Goal: Entertainment & Leisure: Consume media (video, audio)

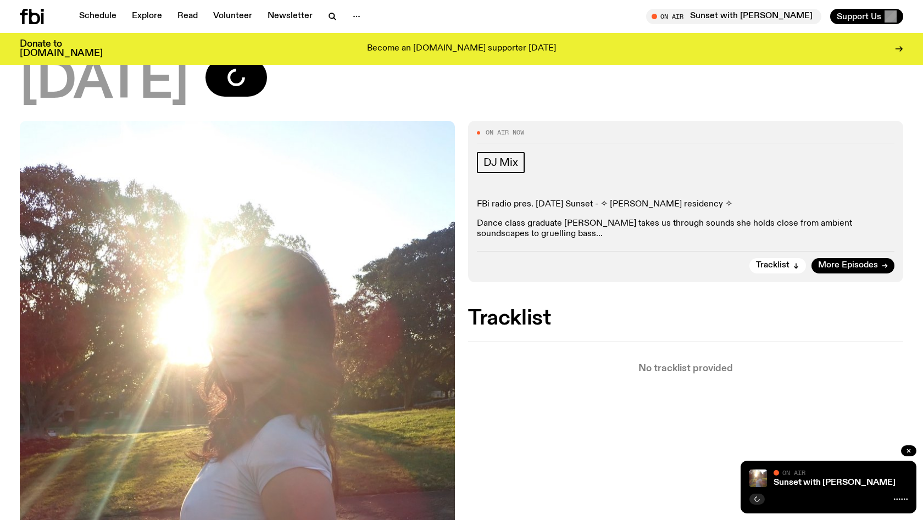
scroll to position [94, 0]
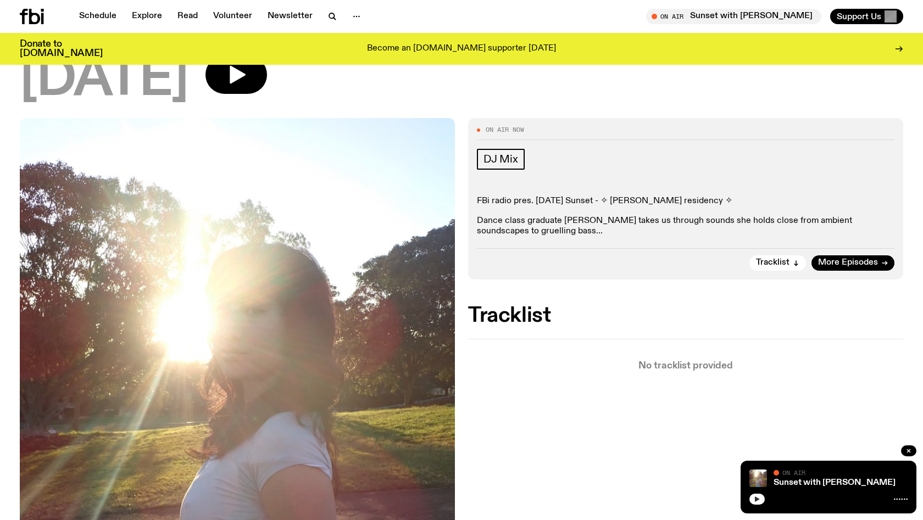
click at [754, 499] on icon "button" at bounding box center [756, 499] width 7 height 7
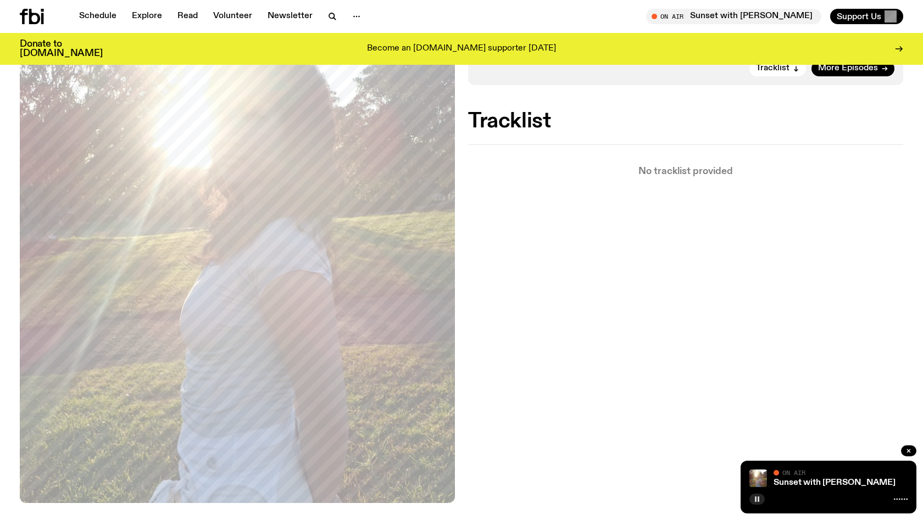
scroll to position [288, 0]
drag, startPoint x: 640, startPoint y: 31, endPoint x: 839, endPoint y: 211, distance: 268.7
click at [839, 211] on div "On Air Now DJ Mix FBi radio pres. Thursday Sunset - ✧ alilia winter residency ✧…" at bounding box center [461, 240] width 923 height 632
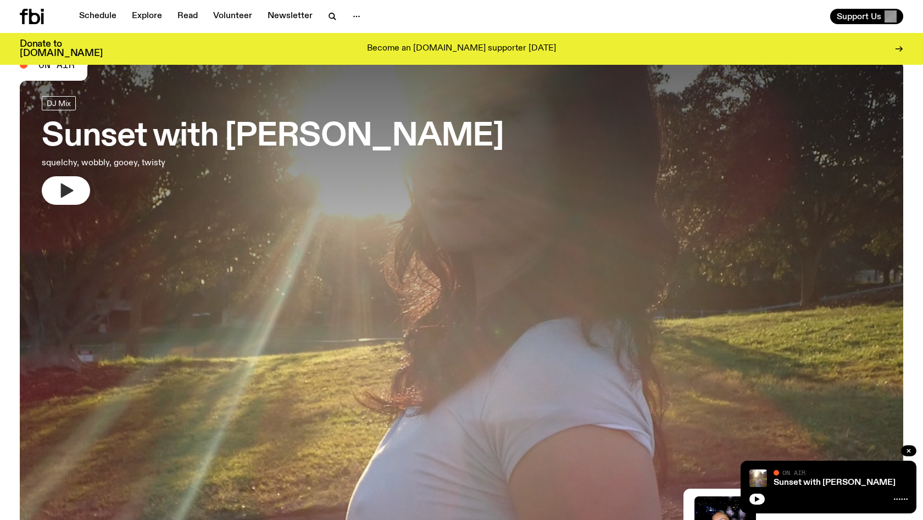
scroll to position [34, 0]
click at [59, 189] on icon "button" at bounding box center [66, 191] width 18 height 18
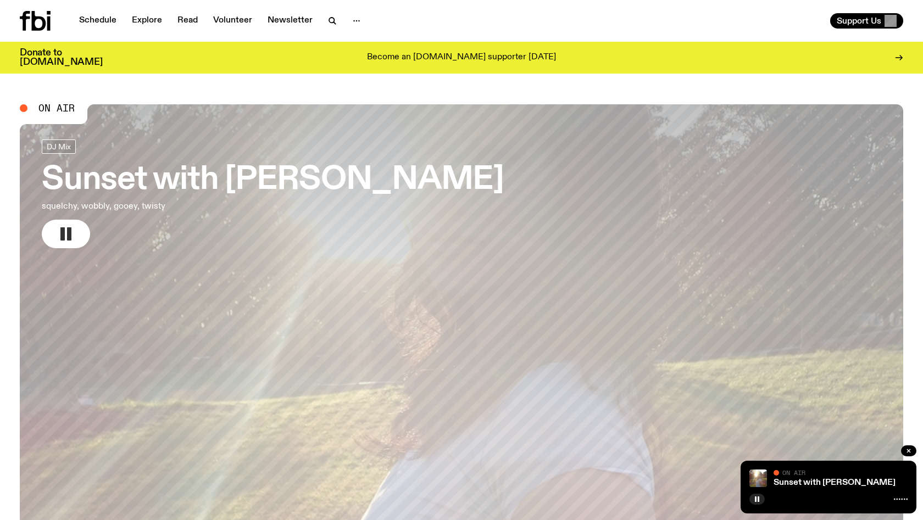
scroll to position [0, 0]
click at [99, 21] on link "Schedule" at bounding box center [97, 20] width 51 height 15
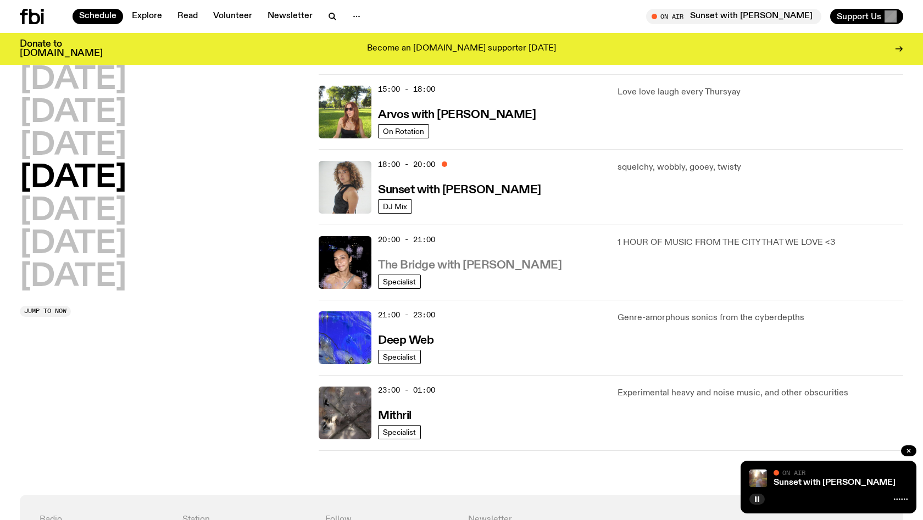
scroll to position [400, 0]
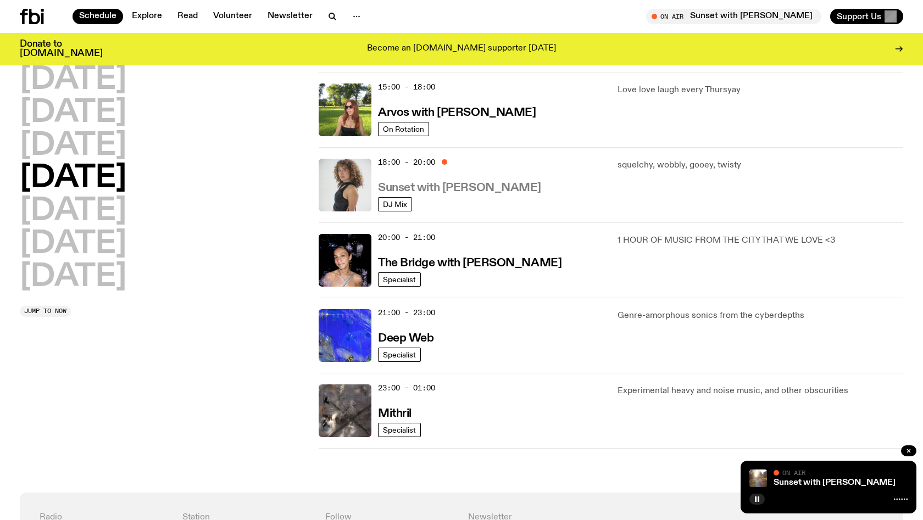
click at [415, 188] on h3 "Sunset with Tangela" at bounding box center [459, 188] width 163 height 12
click at [424, 267] on h3 "The Bridge with [PERSON_NAME]" at bounding box center [469, 264] width 183 height 12
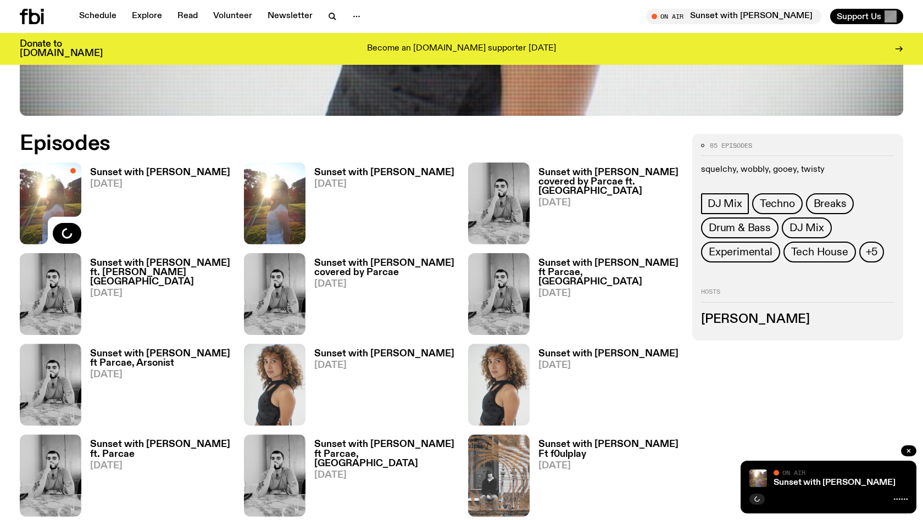
scroll to position [537, 0]
click at [345, 169] on h3 "Sunset with [PERSON_NAME]" at bounding box center [384, 171] width 140 height 9
click at [163, 172] on h3 "Sunset with [PERSON_NAME]" at bounding box center [160, 171] width 140 height 9
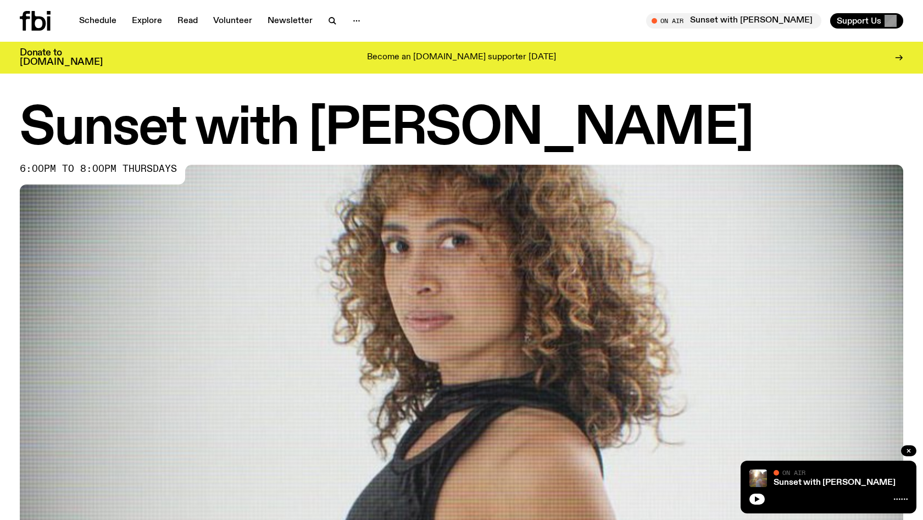
scroll to position [0, 0]
click at [26, 16] on icon at bounding box center [25, 21] width 10 height 20
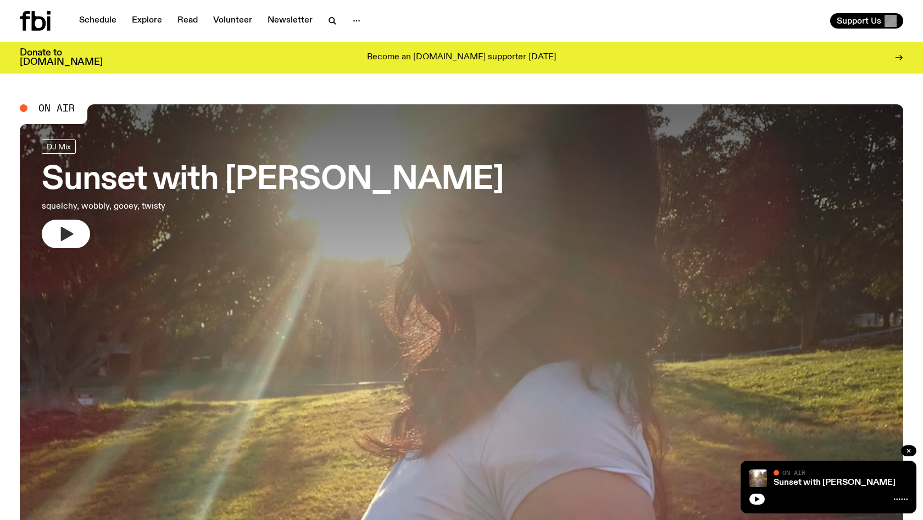
click at [63, 233] on icon "button" at bounding box center [67, 234] width 13 height 14
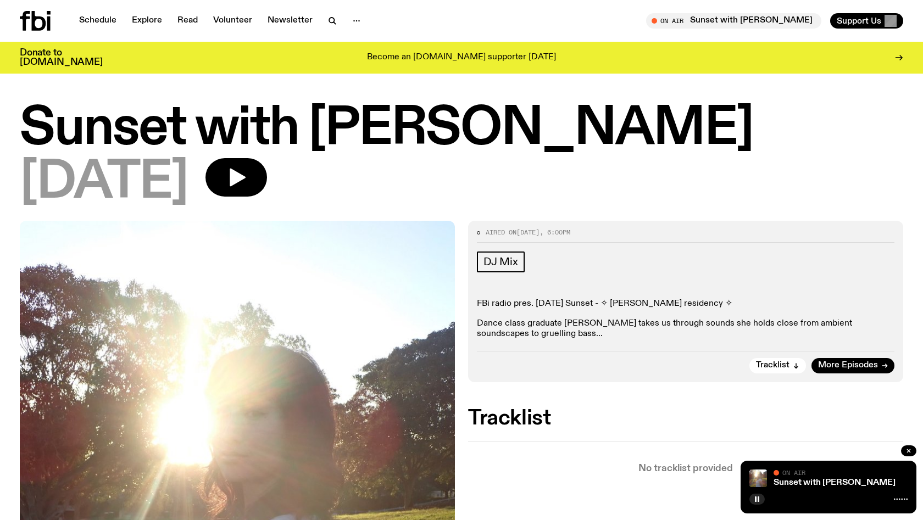
click at [43, 30] on icon at bounding box center [35, 21] width 31 height 20
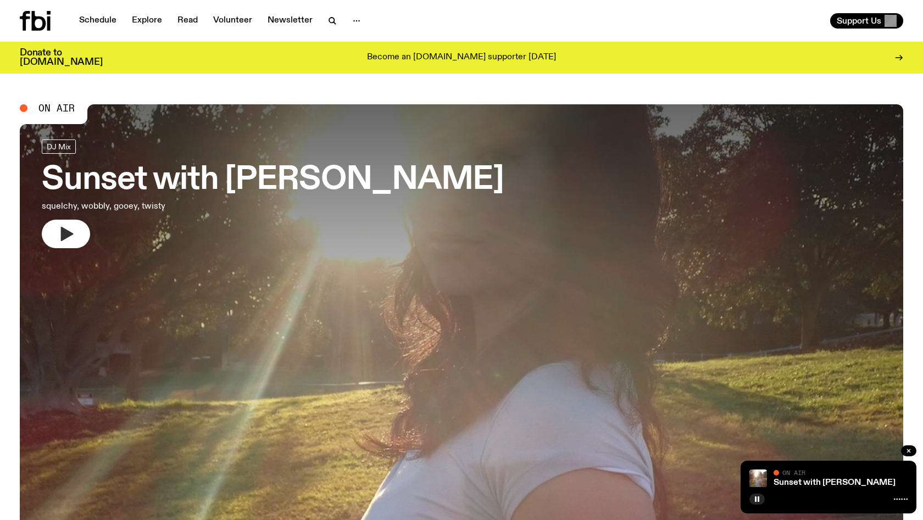
click at [52, 225] on button "button" at bounding box center [66, 234] width 48 height 29
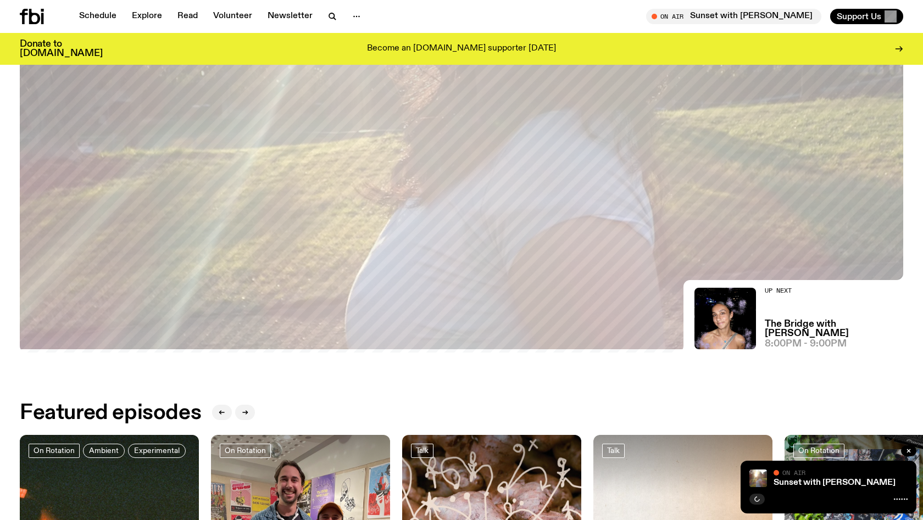
scroll to position [252, 0]
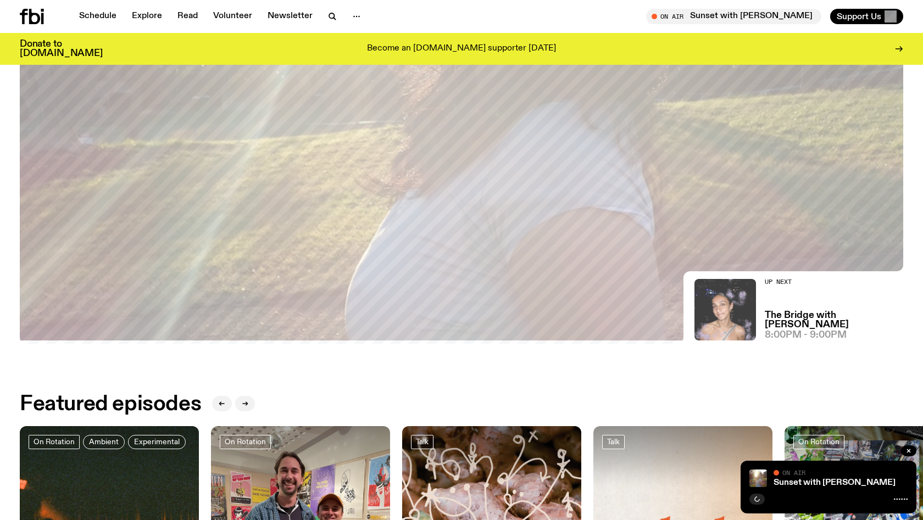
click at [723, 323] on img at bounding box center [725, 310] width 62 height 62
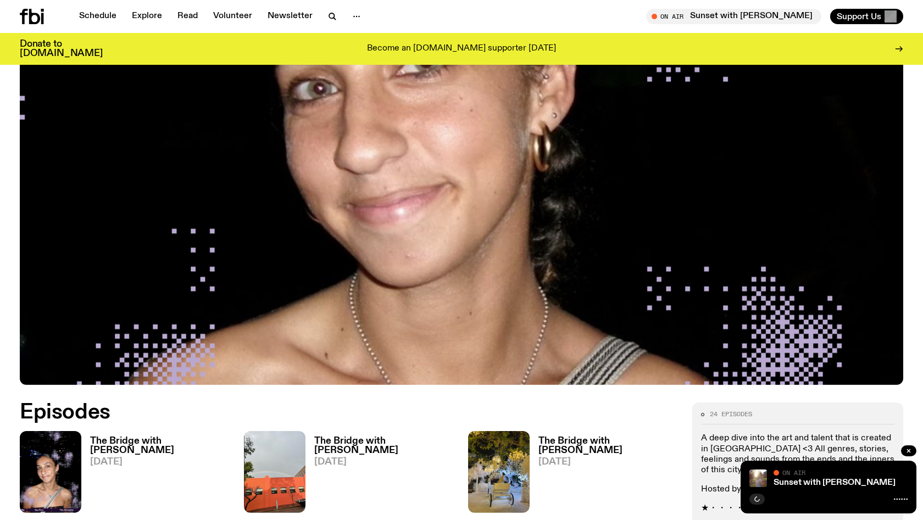
scroll to position [443, 0]
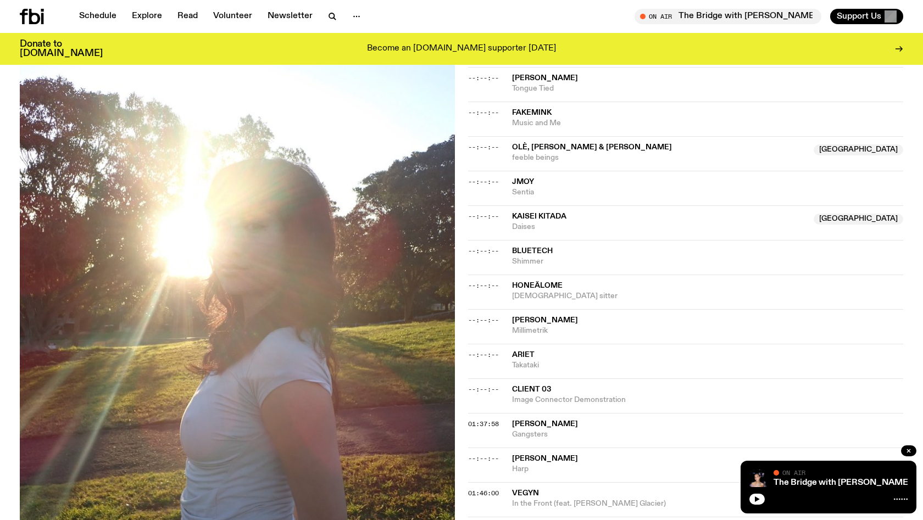
scroll to position [778, 0]
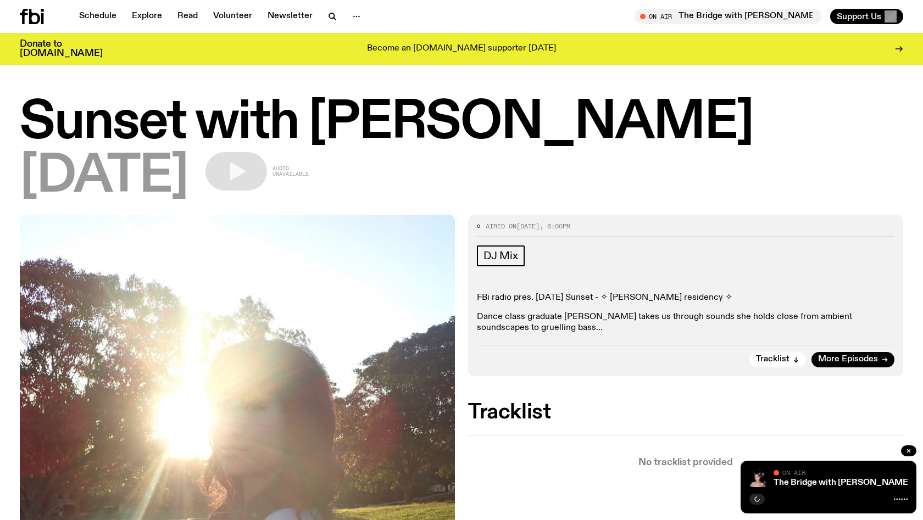
scroll to position [1, 0]
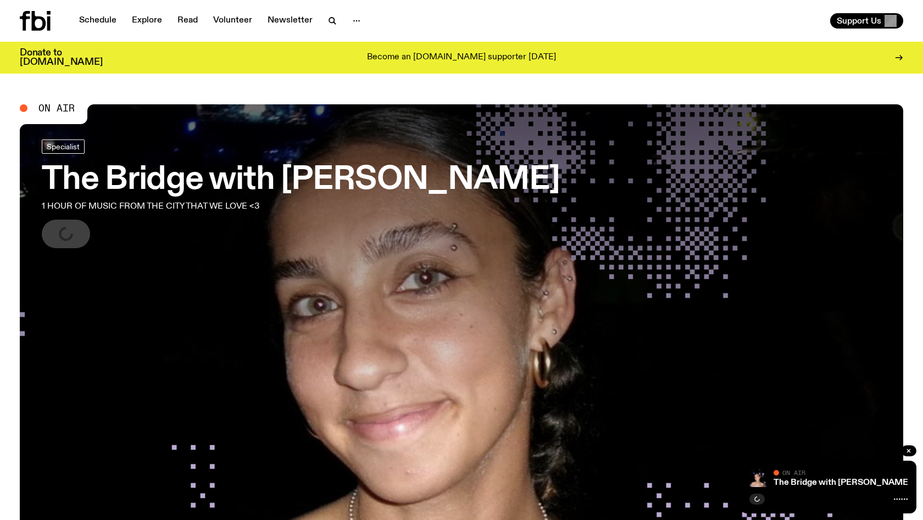
click at [37, 55] on h3 "Donate to [DOMAIN_NAME]" at bounding box center [61, 57] width 83 height 19
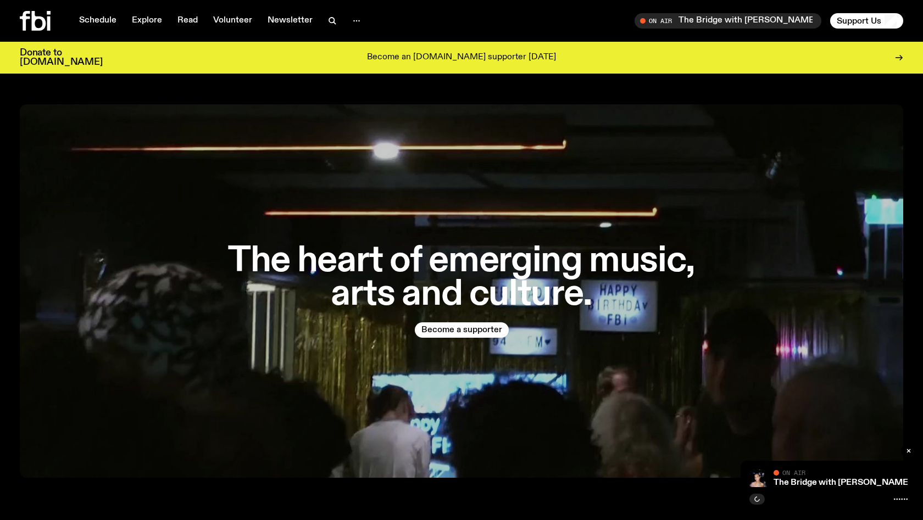
click at [43, 20] on icon at bounding box center [39, 21] width 14 height 20
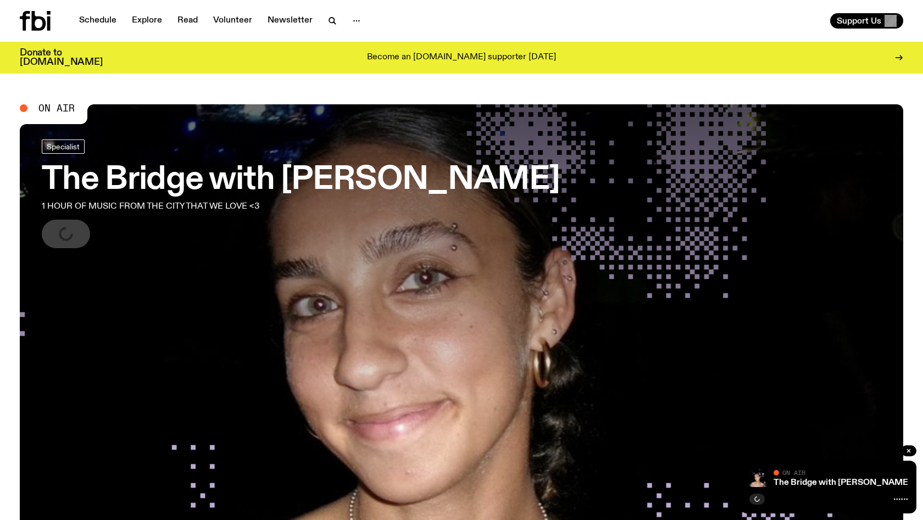
click at [85, 210] on p "1 HOUR OF MUSIC FROM THE CITY THAT WE LOVE <3" at bounding box center [182, 206] width 281 height 13
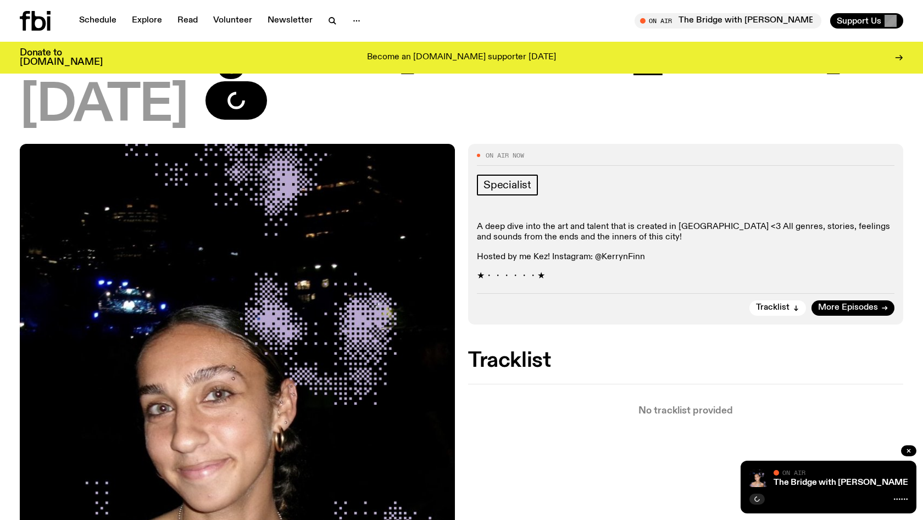
scroll to position [97, 0]
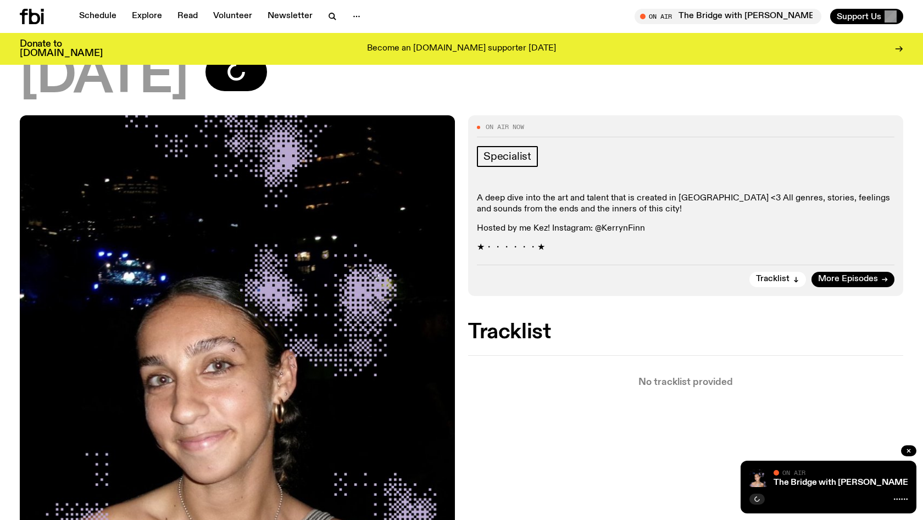
click at [465, 262] on div "On Air Now Specialist A deep dive into the art and talent that is created in Eo…" at bounding box center [461, 431] width 923 height 632
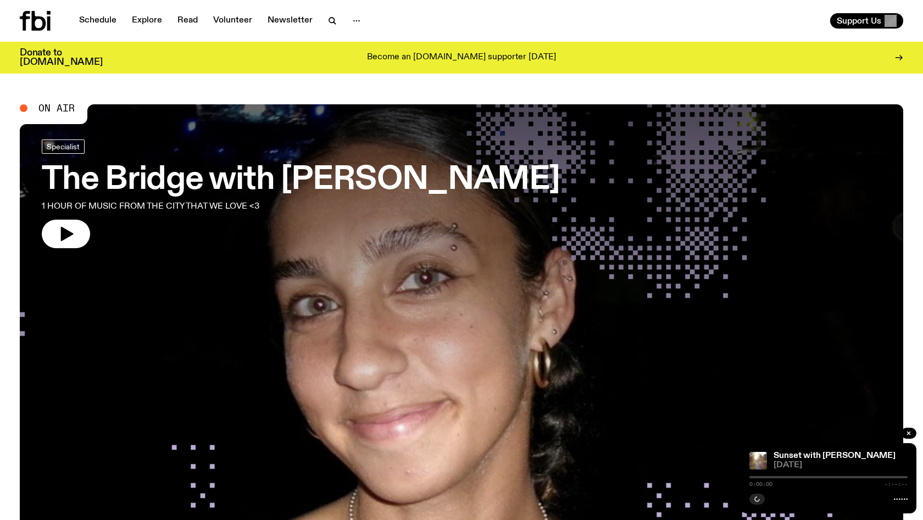
click at [93, 227] on link "The Bridge with Kez Finn 1 HOUR OF MUSIC FROM THE CITY THAT WE LOVE <3" at bounding box center [301, 193] width 518 height 109
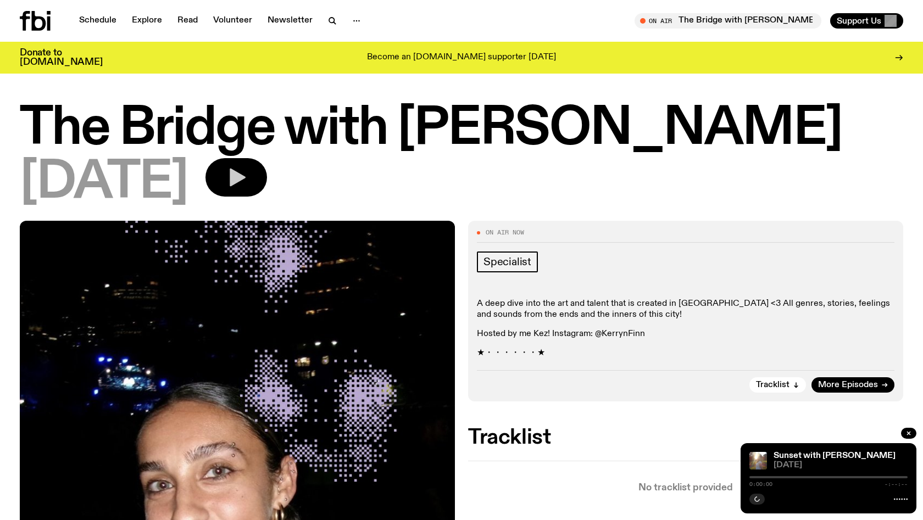
click at [267, 195] on button "button" at bounding box center [236, 177] width 62 height 38
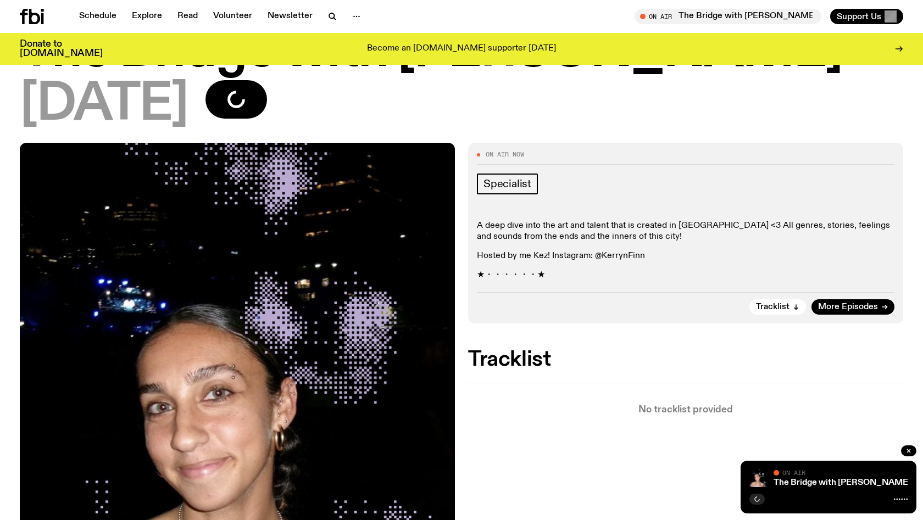
scroll to position [70, 0]
click at [651, 108] on div "[DATE]" at bounding box center [461, 104] width 883 height 49
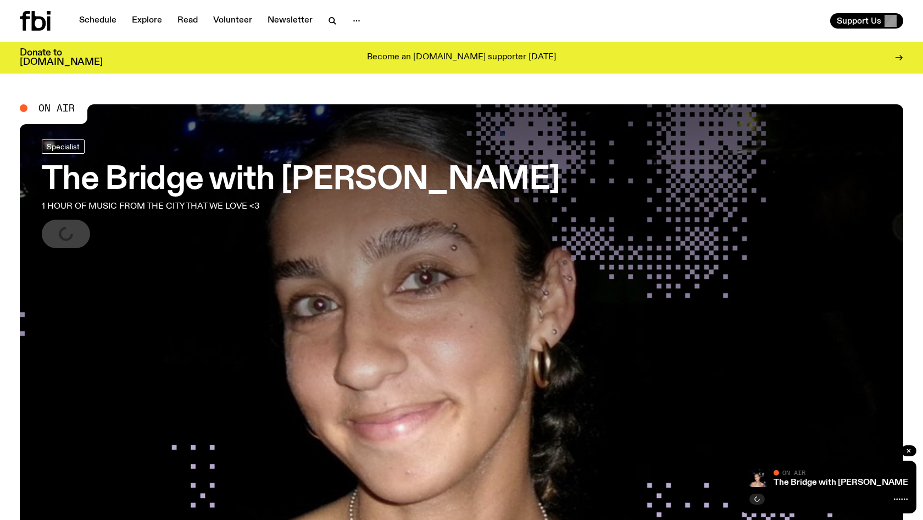
click at [157, 177] on h3 "The Bridge with [PERSON_NAME]" at bounding box center [301, 180] width 518 height 31
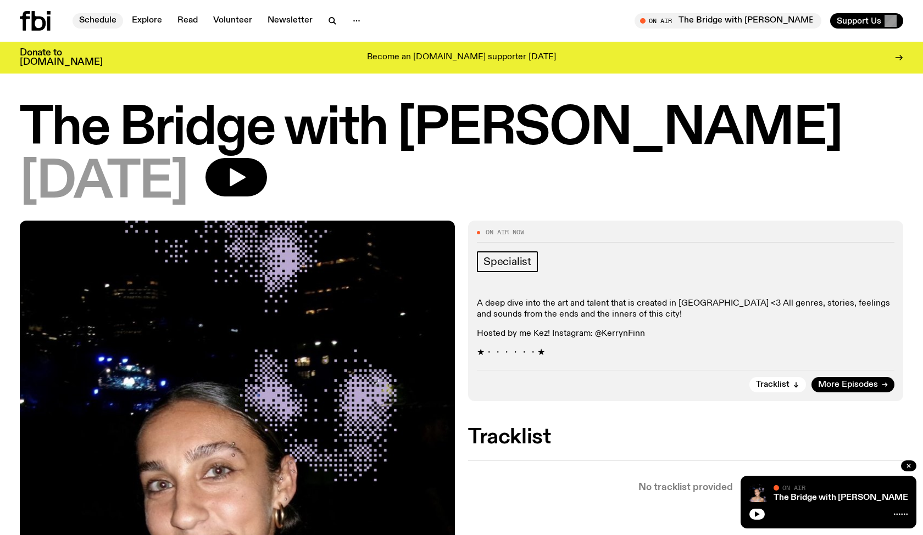
click at [93, 25] on link "Schedule" at bounding box center [97, 20] width 51 height 15
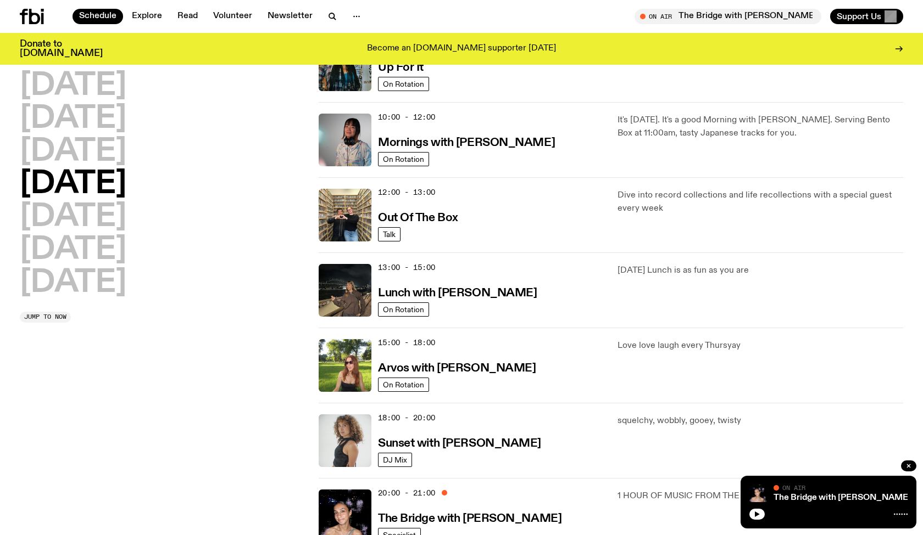
scroll to position [152, 0]
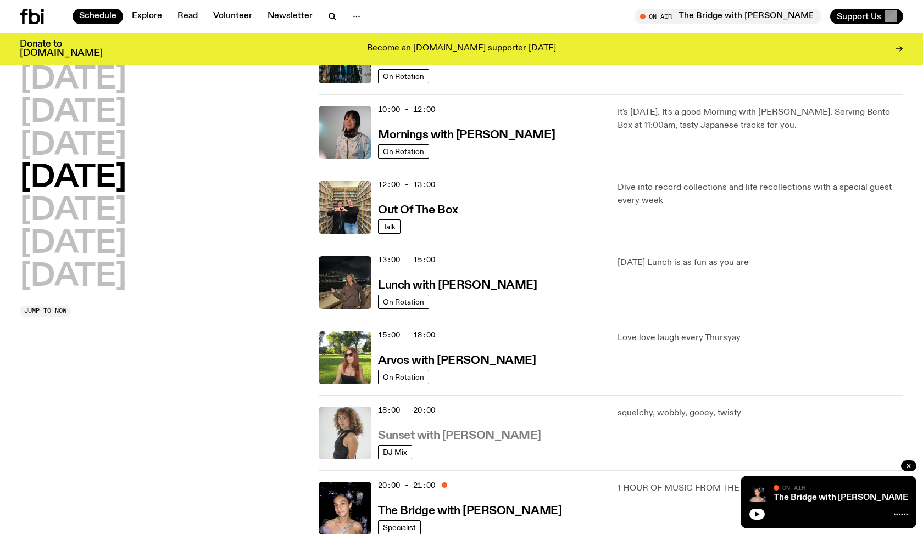
click at [438, 440] on h3 "Sunset with [PERSON_NAME]" at bounding box center [459, 437] width 163 height 12
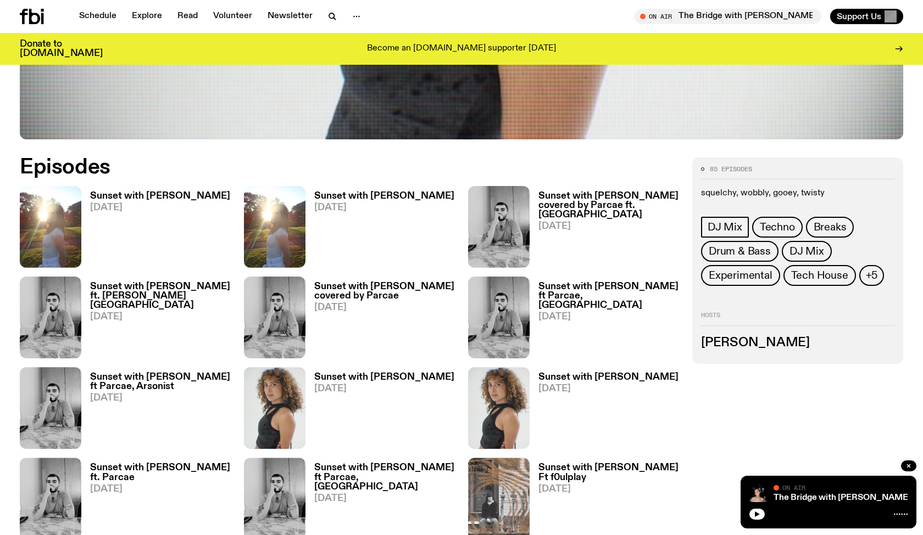
scroll to position [520, 0]
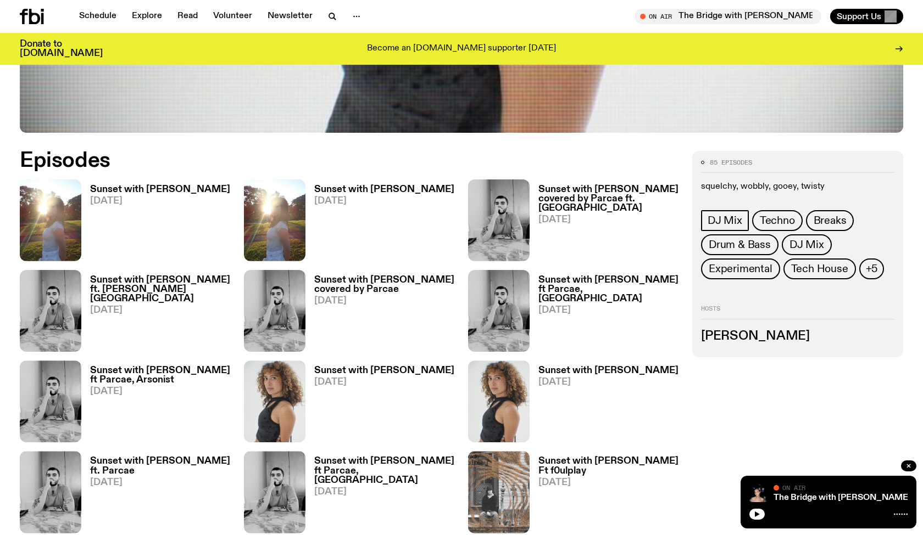
click at [144, 188] on h3 "Sunset with [PERSON_NAME]" at bounding box center [160, 189] width 140 height 9
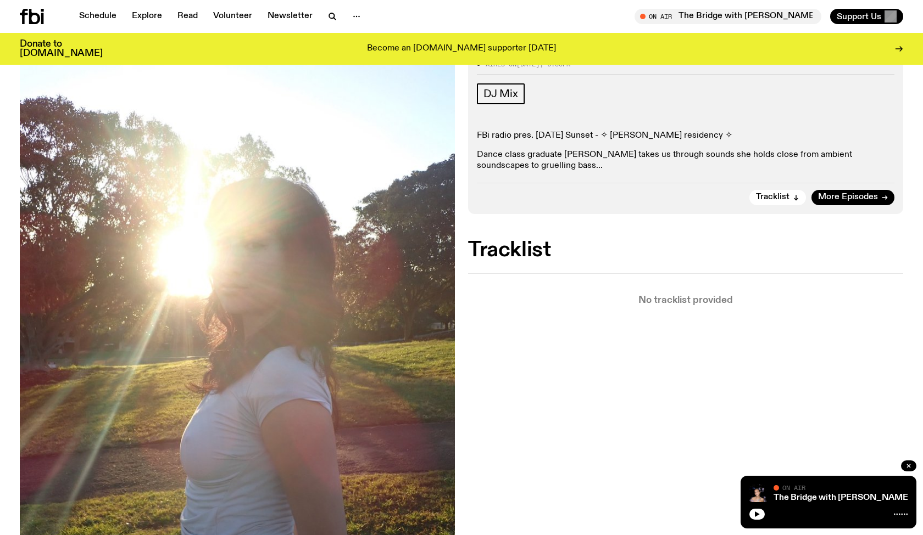
scroll to position [248, 0]
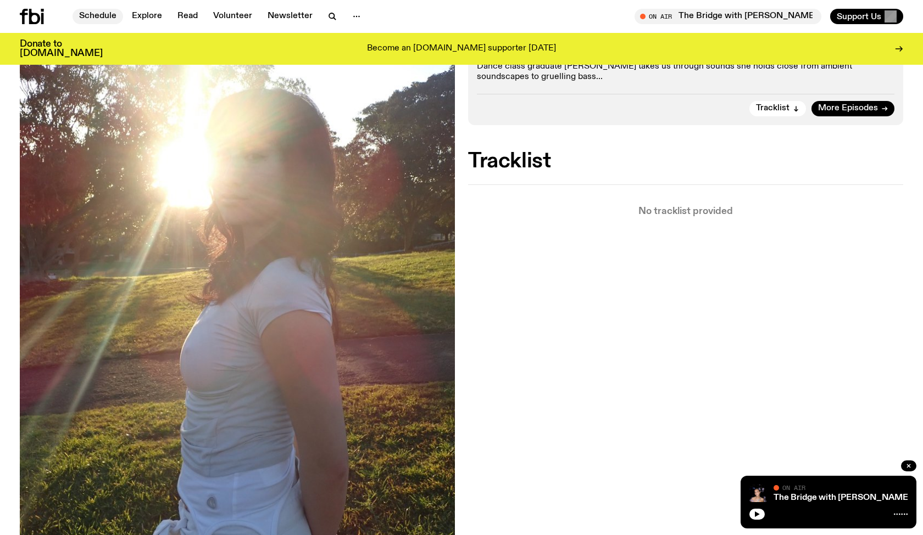
click at [92, 20] on link "Schedule" at bounding box center [97, 16] width 51 height 15
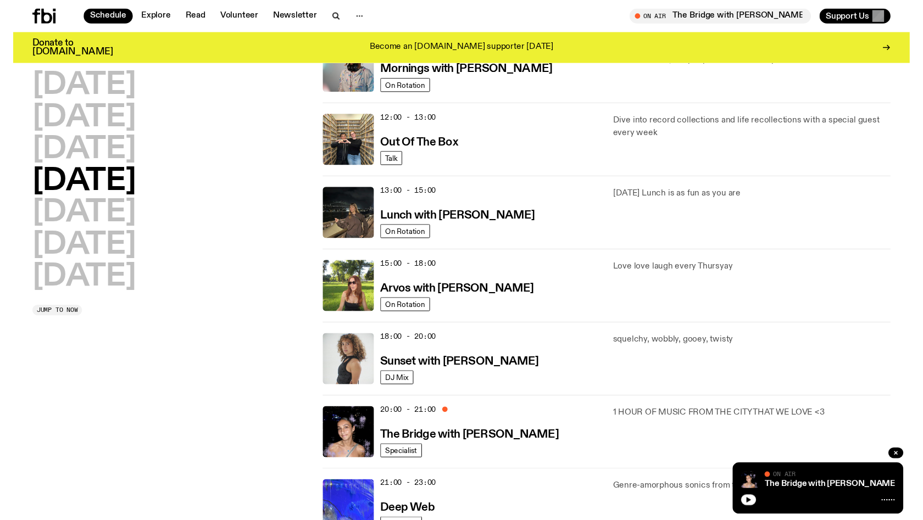
scroll to position [231, 0]
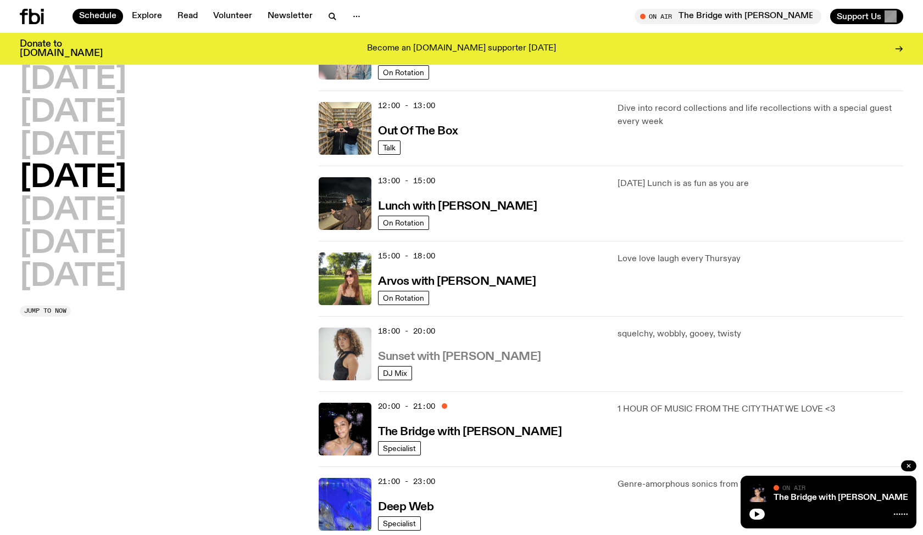
click at [439, 361] on h3 "Sunset with [PERSON_NAME]" at bounding box center [459, 357] width 163 height 12
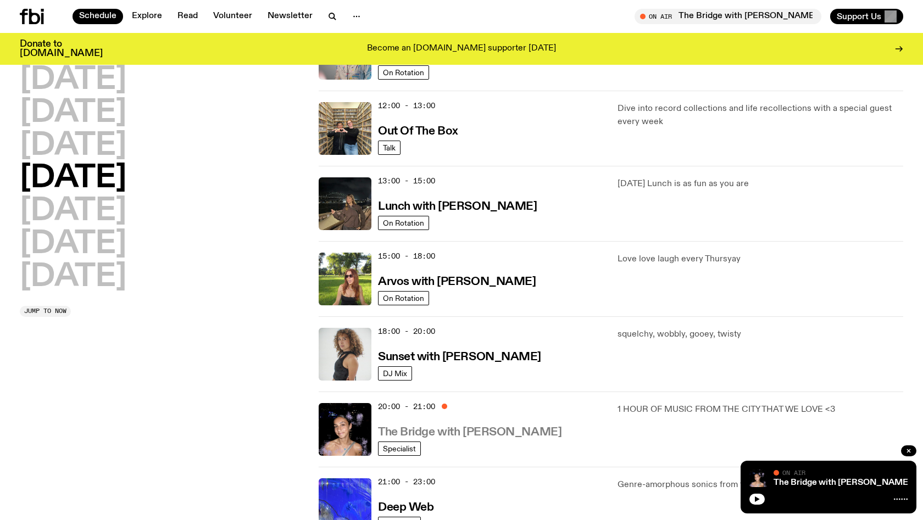
click at [449, 433] on h3 "The Bridge with [PERSON_NAME]" at bounding box center [469, 433] width 183 height 12
click at [451, 432] on h3 "The Bridge with [PERSON_NAME]" at bounding box center [469, 433] width 183 height 12
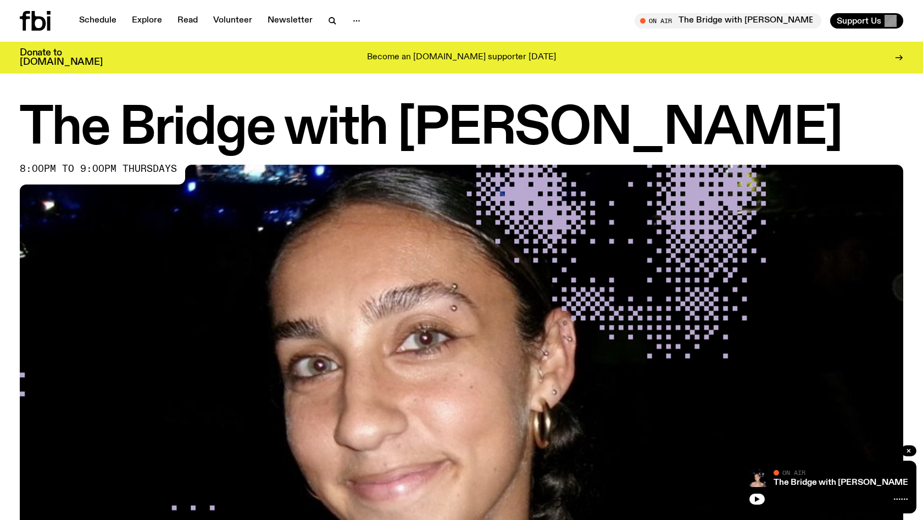
click at [40, 22] on icon at bounding box center [35, 21] width 31 height 20
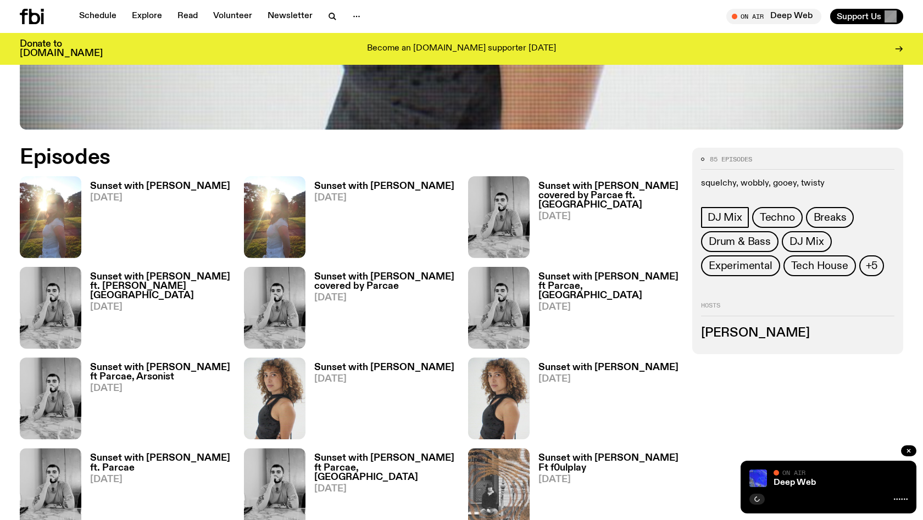
scroll to position [535, 0]
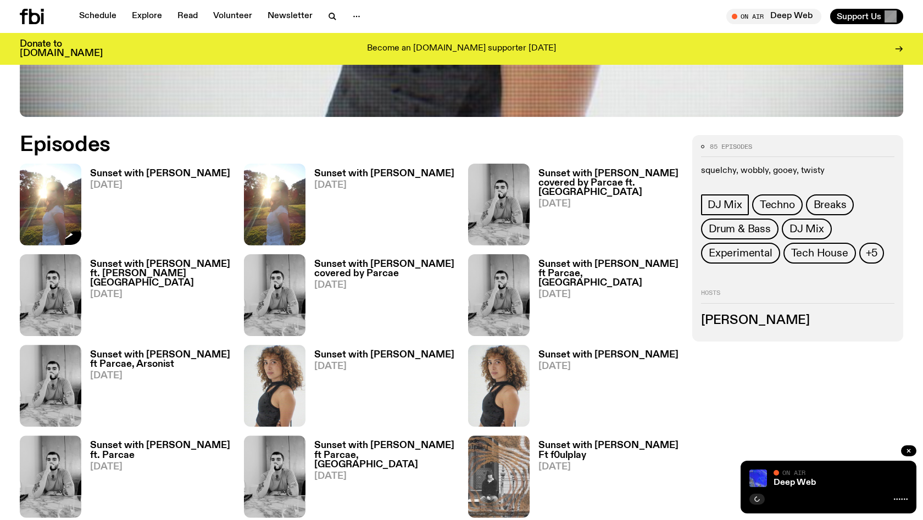
click at [109, 171] on h3 "Sunset with [PERSON_NAME]" at bounding box center [160, 173] width 140 height 9
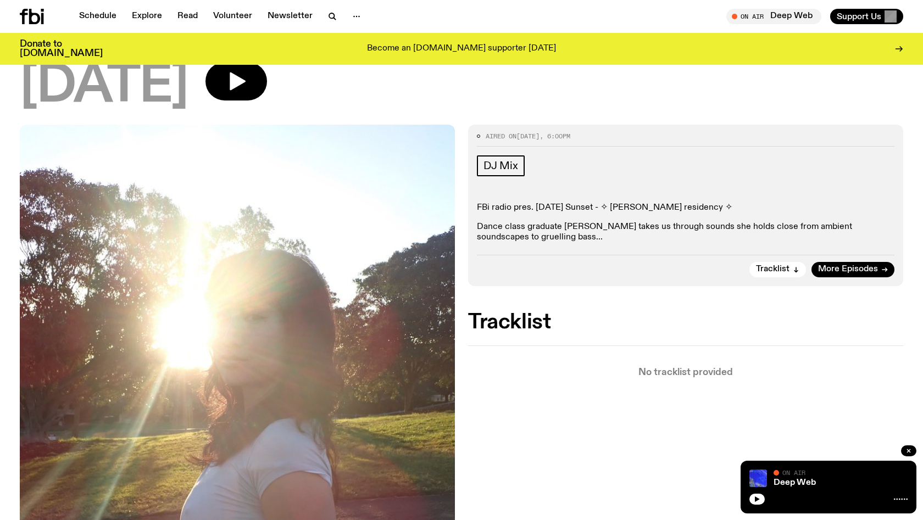
scroll to position [89, 0]
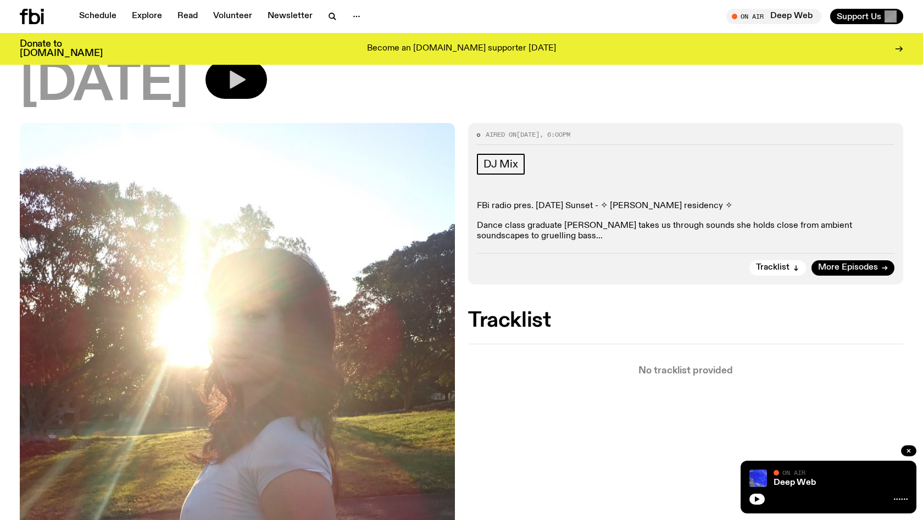
click at [245, 81] on icon "button" at bounding box center [238, 80] width 16 height 18
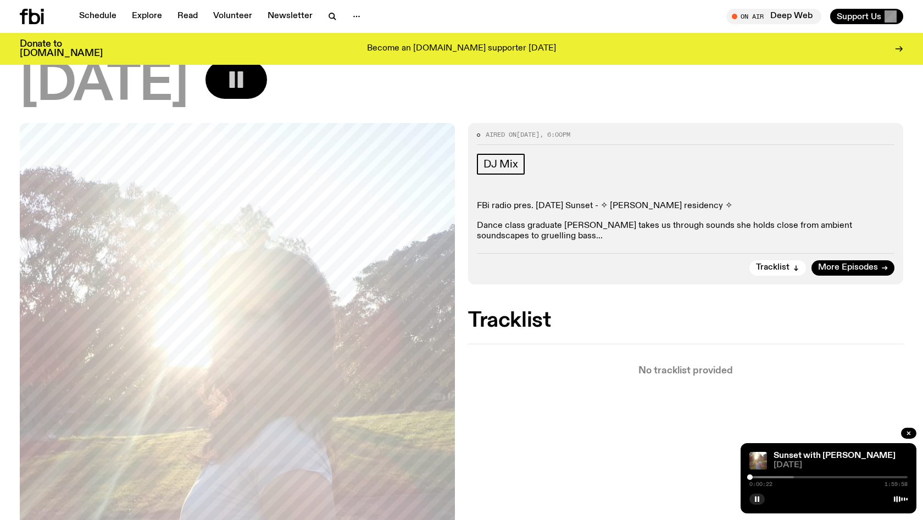
drag, startPoint x: 509, startPoint y: 3, endPoint x: 791, endPoint y: 479, distance: 554.0
click at [791, 479] on div "0:00:22 1:59:58" at bounding box center [828, 480] width 158 height 13
click at [792, 479] on div "0:00:23 1:59:58" at bounding box center [828, 480] width 158 height 13
drag, startPoint x: 752, startPoint y: 477, endPoint x: 802, endPoint y: 478, distance: 50.5
click at [802, 478] on div at bounding box center [802, 476] width 5 height 5
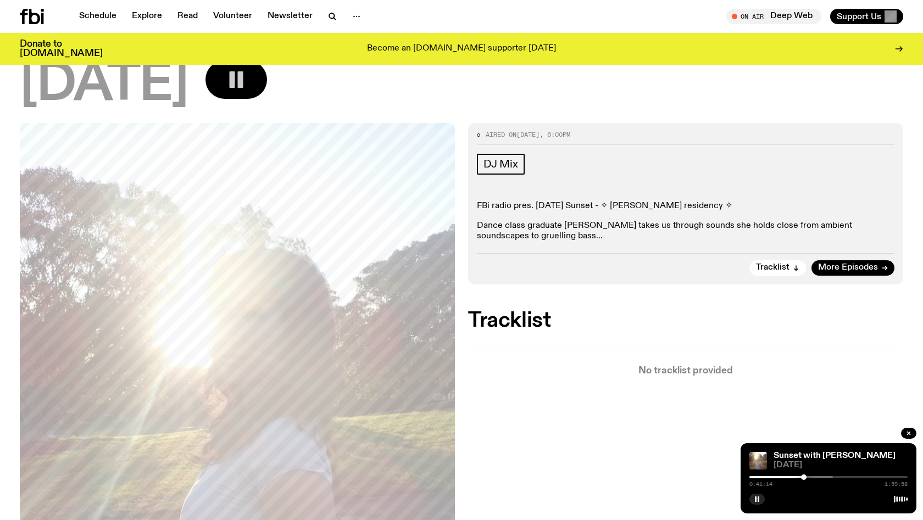
click at [803, 477] on div at bounding box center [803, 476] width 5 height 5
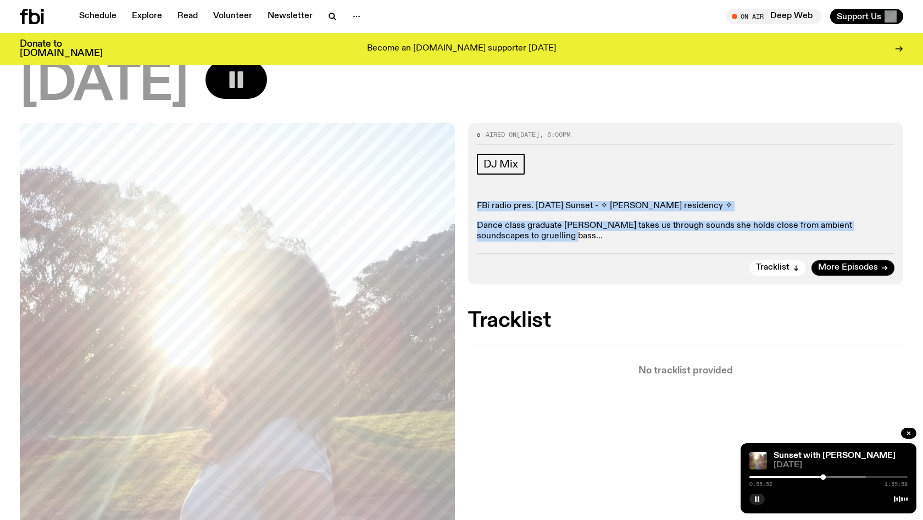
drag, startPoint x: 477, startPoint y: 202, endPoint x: 565, endPoint y: 231, distance: 93.1
click at [565, 231] on div "FBi radio pres. Thursday Sunset - ✧ alilia winter residency ✧ Dance class gradu…" at bounding box center [685, 221] width 417 height 41
click at [565, 231] on p "Dance class graduate [PERSON_NAME] takes us through sounds she holds close from…" at bounding box center [685, 231] width 417 height 21
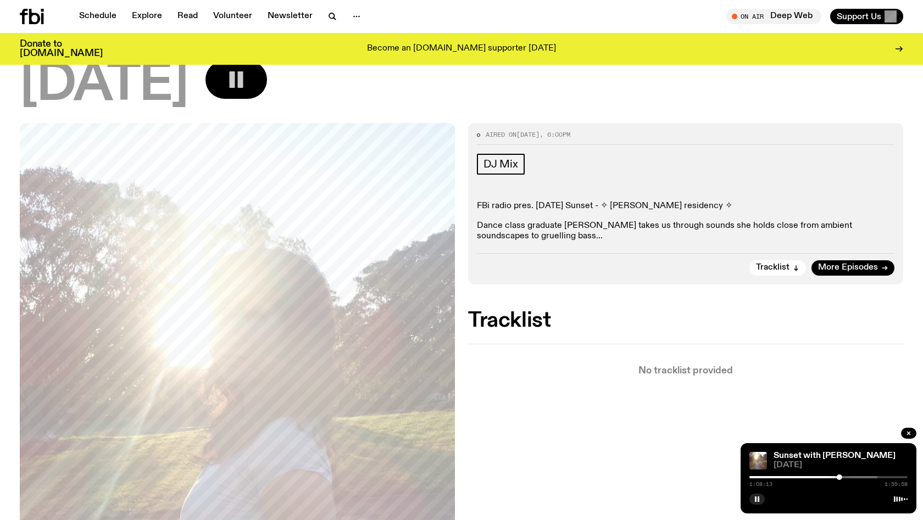
click at [852, 478] on div at bounding box center [798, 477] width 158 height 2
click at [758, 478] on div "1:20:32 1:59:58" at bounding box center [828, 480] width 158 height 13
click at [763, 476] on div at bounding box center [776, 477] width 158 height 2
click at [774, 478] on div at bounding box center [725, 477] width 158 height 2
click at [882, 477] on div at bounding box center [828, 477] width 158 height 2
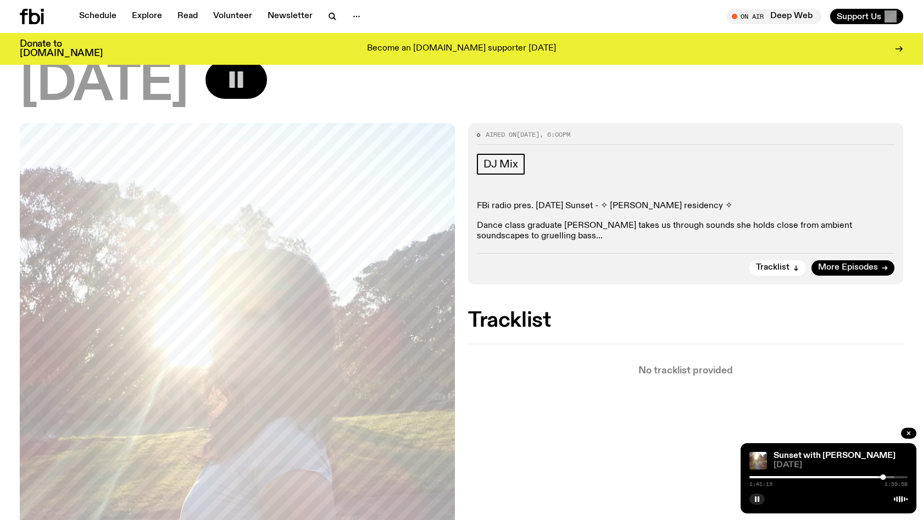
click at [765, 477] on div at bounding box center [803, 477] width 158 height 2
click at [107, 17] on link "Schedule" at bounding box center [97, 16] width 51 height 15
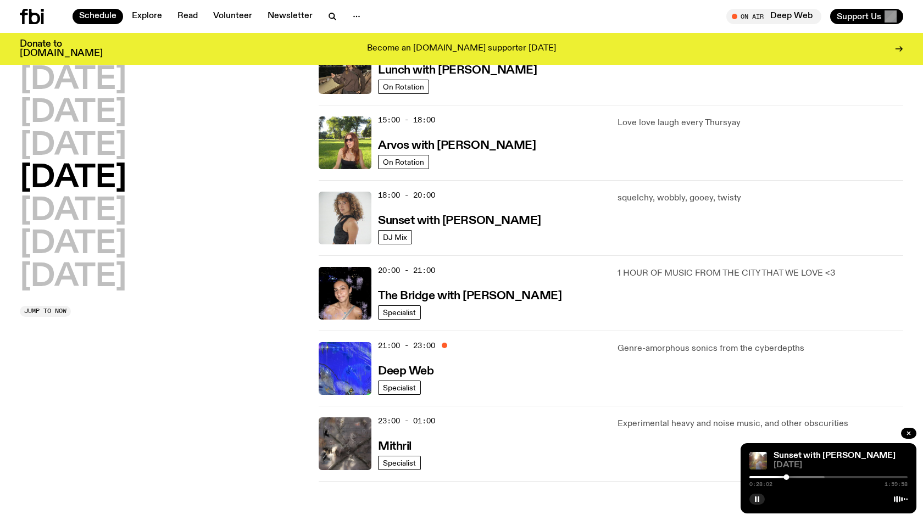
scroll to position [371, 0]
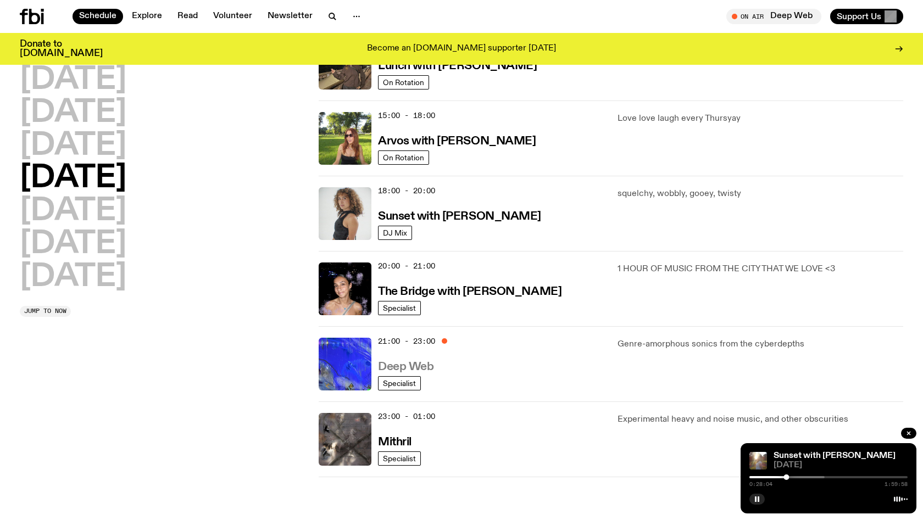
click at [415, 365] on h3 "Deep Web" at bounding box center [405, 367] width 55 height 12
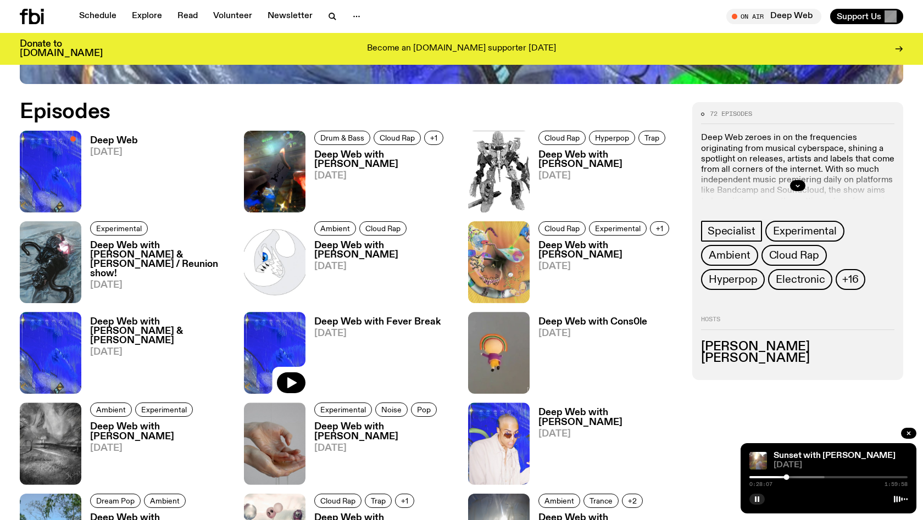
scroll to position [568, 0]
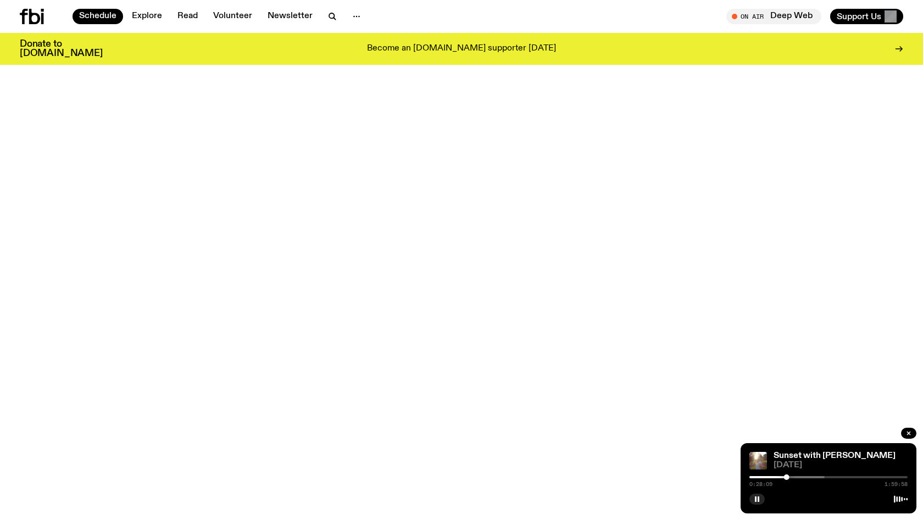
scroll to position [371, 0]
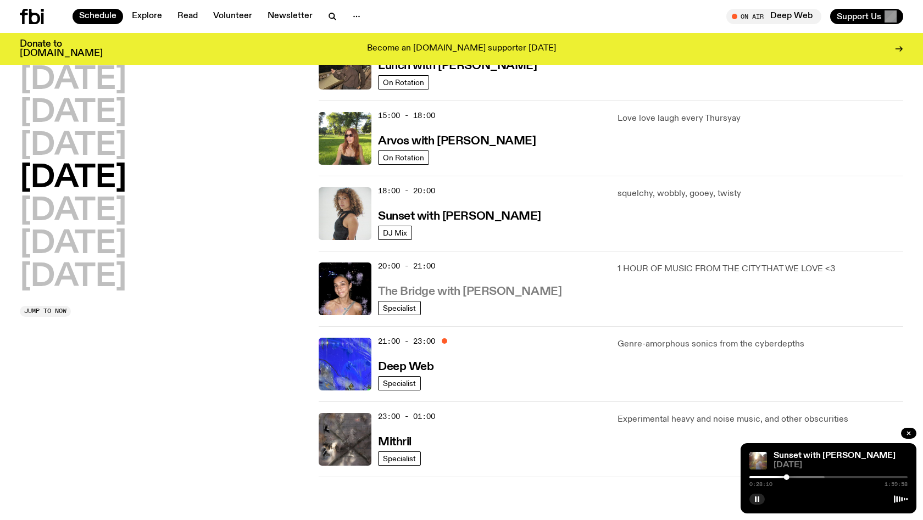
click at [466, 295] on h3 "The Bridge with [PERSON_NAME]" at bounding box center [469, 292] width 183 height 12
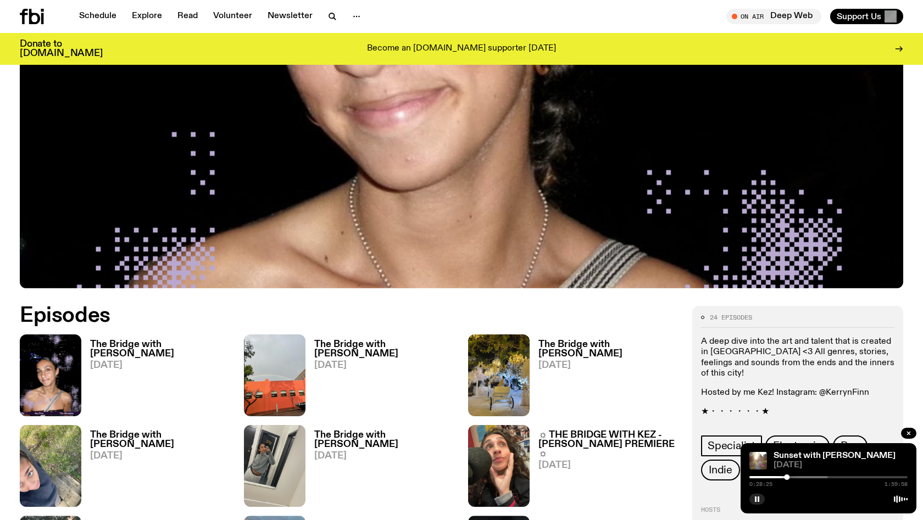
scroll to position [372, 0]
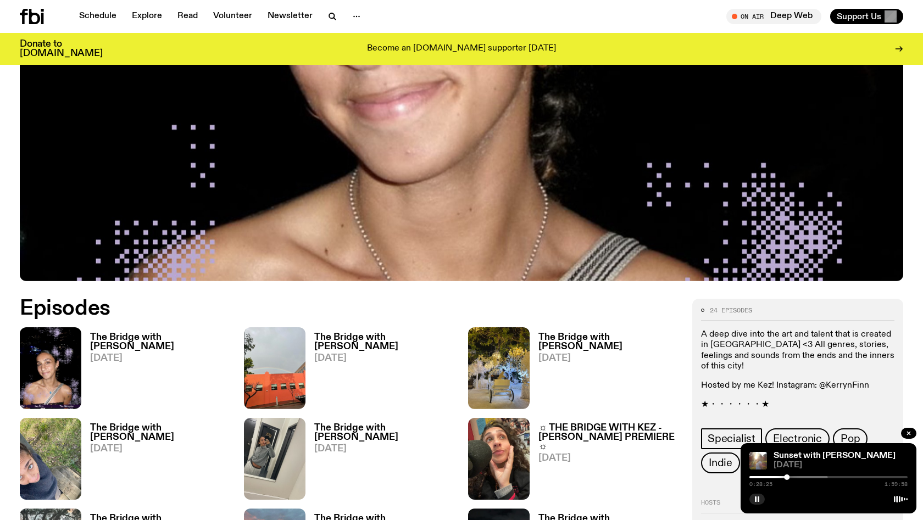
click at [139, 339] on h3 "The Bridge with [PERSON_NAME]" at bounding box center [160, 342] width 141 height 19
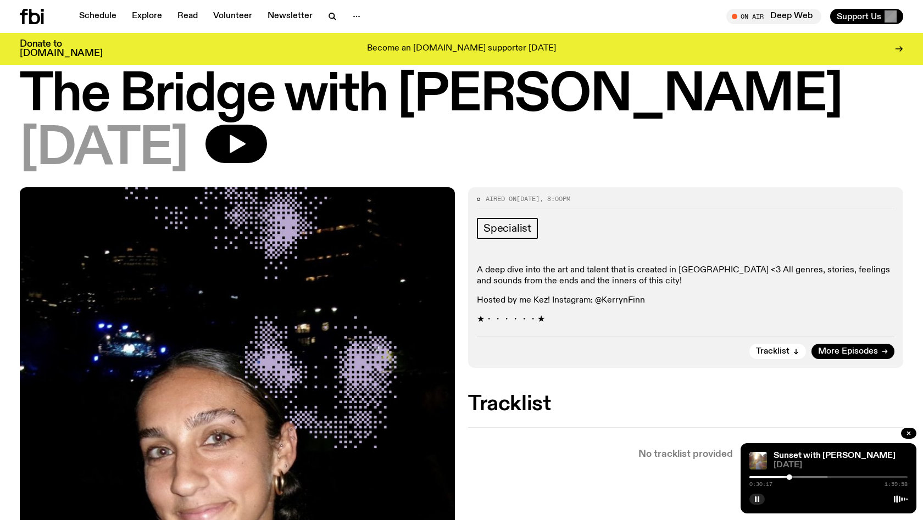
scroll to position [21, 0]
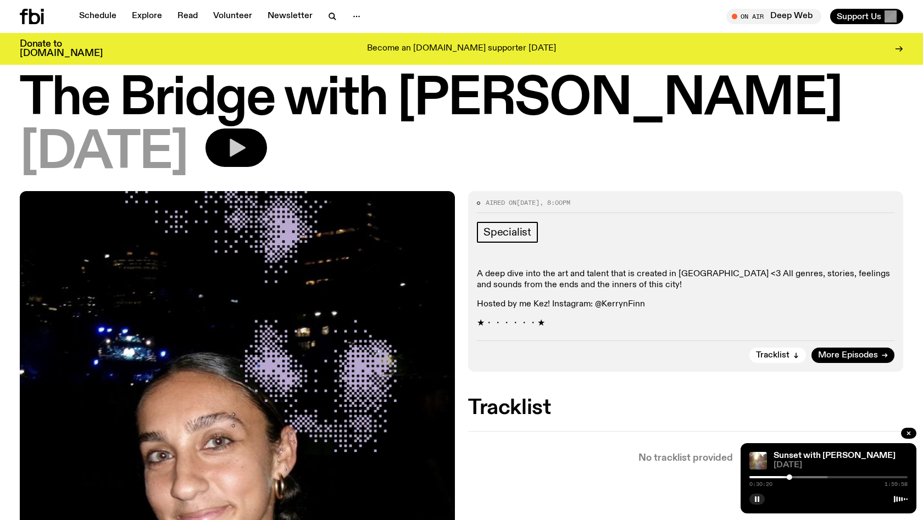
click at [245, 144] on icon "button" at bounding box center [238, 148] width 16 height 18
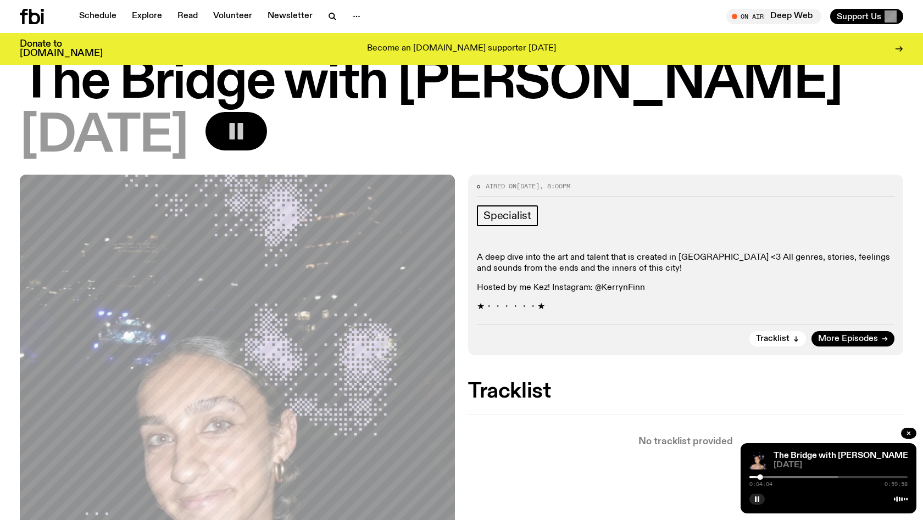
scroll to position [42, 0]
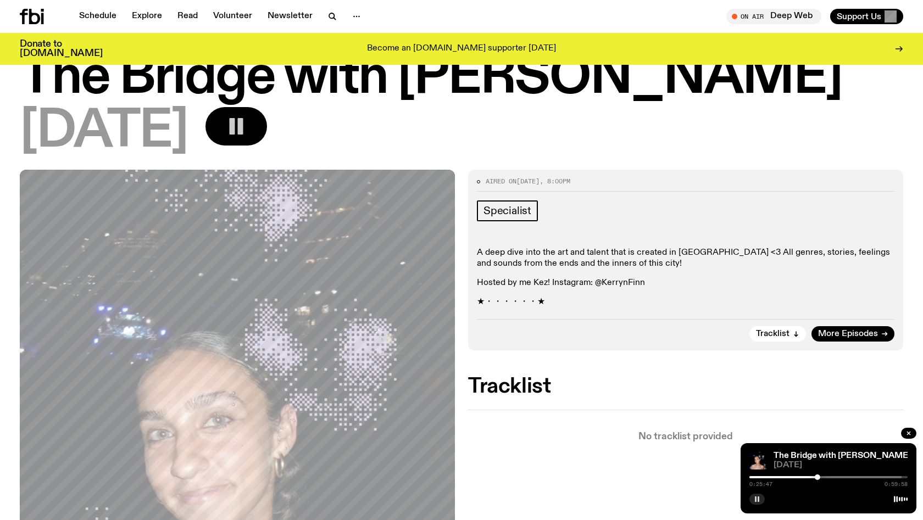
click at [756, 498] on rect "button" at bounding box center [756, 498] width 2 height 5
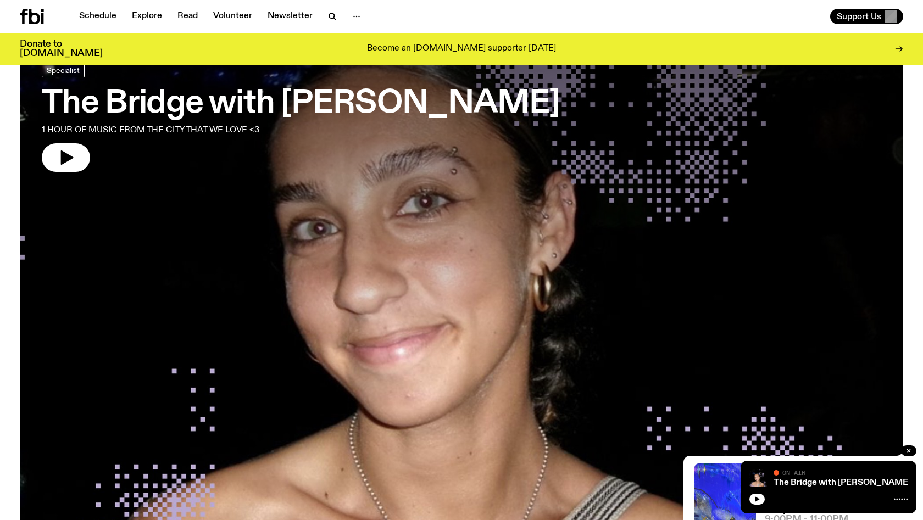
scroll to position [57, 0]
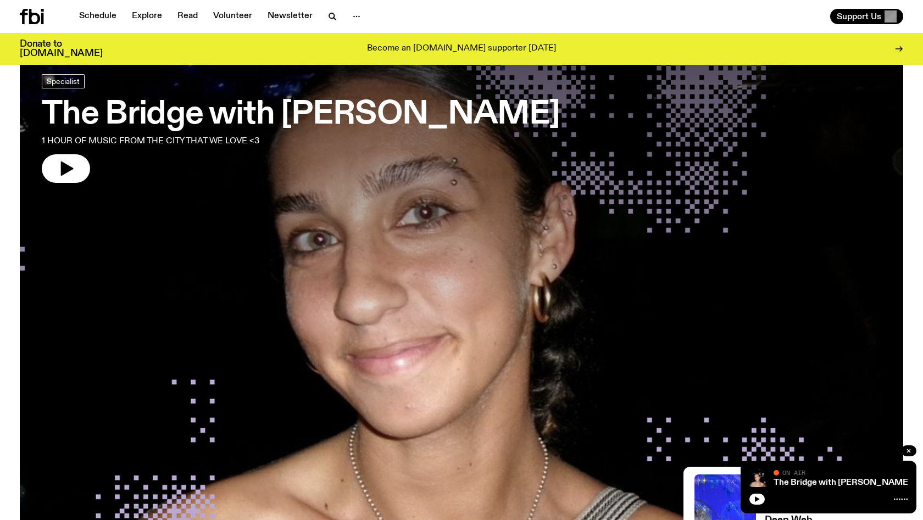
click at [201, 119] on h3 "The Bridge with [PERSON_NAME]" at bounding box center [301, 114] width 518 height 31
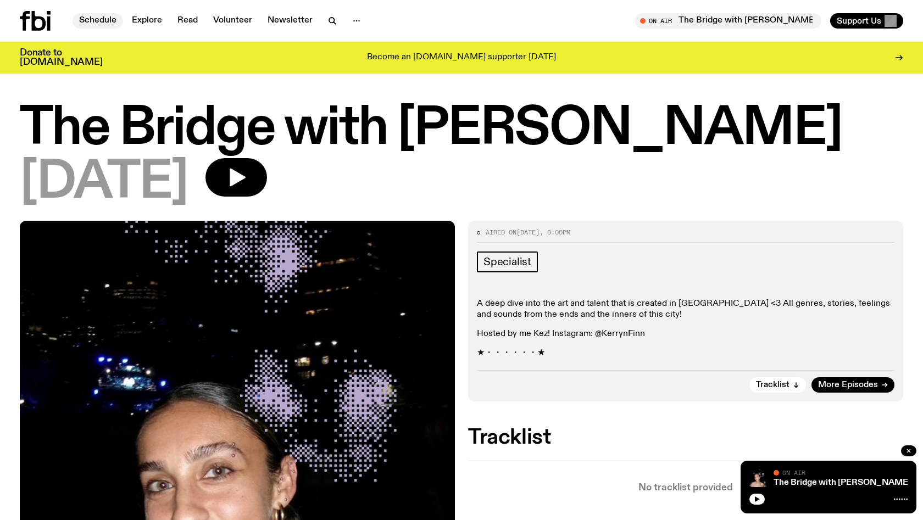
click at [94, 19] on link "Schedule" at bounding box center [97, 20] width 51 height 15
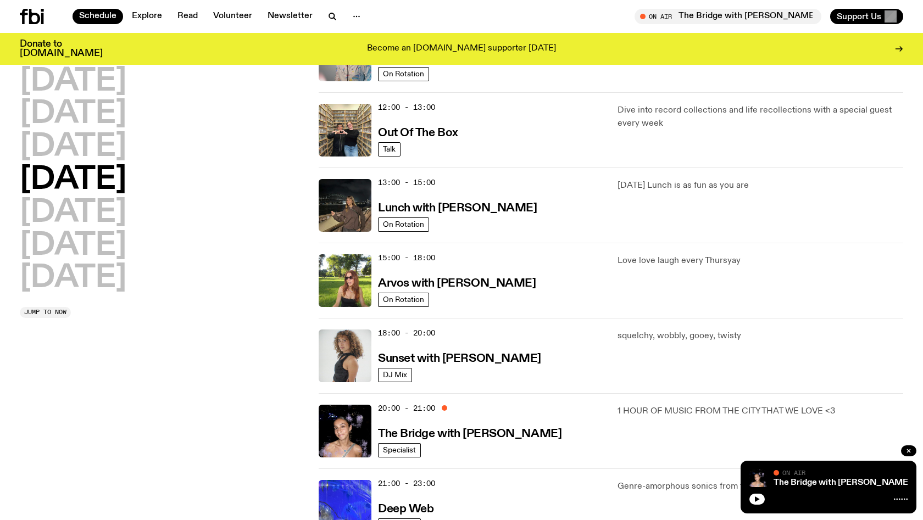
scroll to position [232, 0]
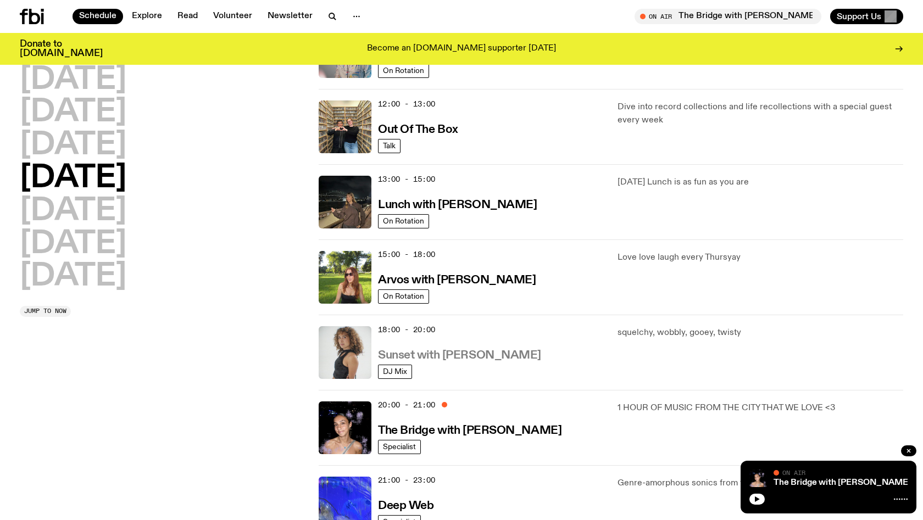
click at [418, 356] on h3 "Sunset with [PERSON_NAME]" at bounding box center [459, 356] width 163 height 12
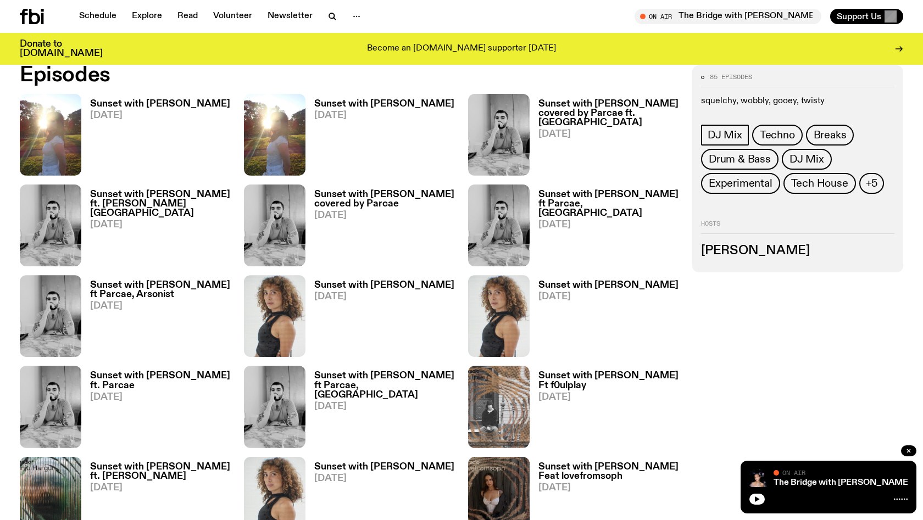
scroll to position [605, 0]
click at [351, 103] on h3 "Sunset with [PERSON_NAME]" at bounding box center [384, 103] width 140 height 9
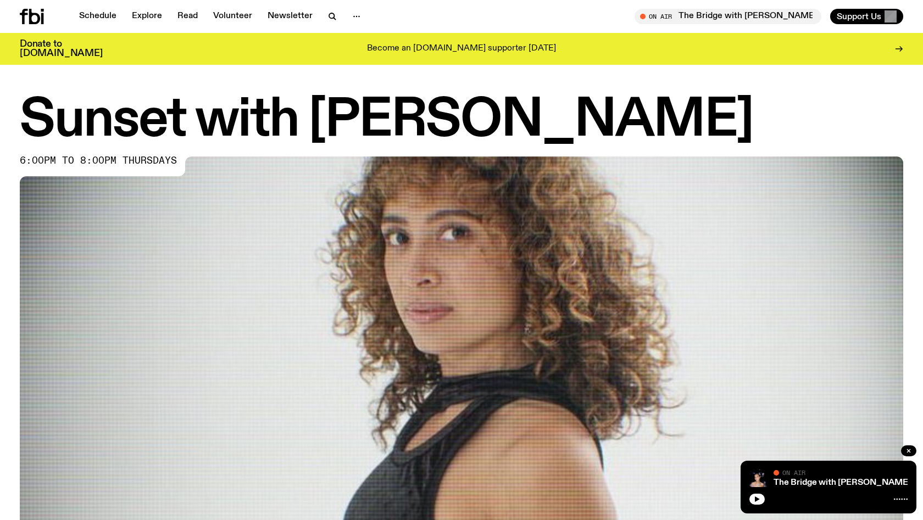
scroll to position [605, 0]
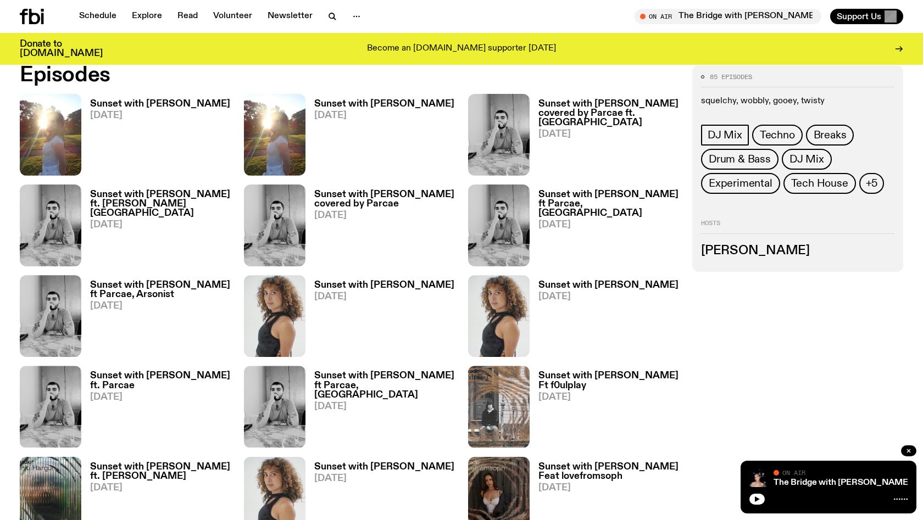
click at [146, 105] on h3 "Sunset with [PERSON_NAME]" at bounding box center [160, 103] width 140 height 9
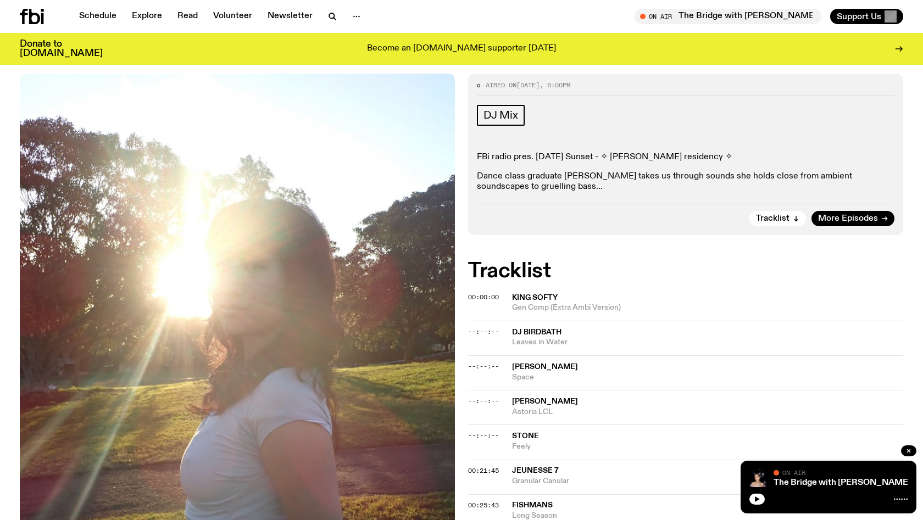
scroll to position [143, 0]
